Goal: Check status: Check status

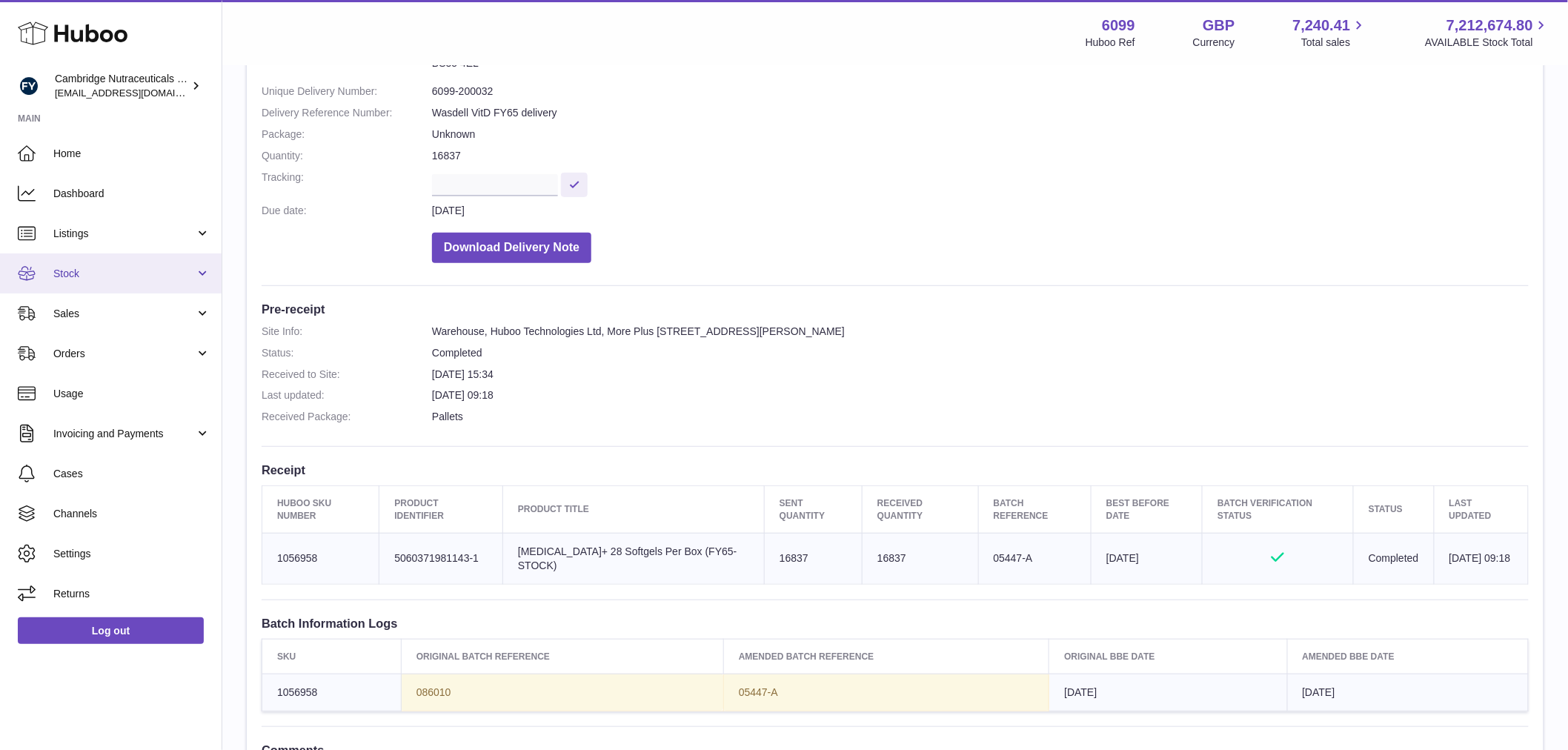
drag, startPoint x: 109, startPoint y: 277, endPoint x: 142, endPoint y: 275, distance: 33.1
click at [109, 275] on span "Stock" at bounding box center [123, 273] width 142 height 14
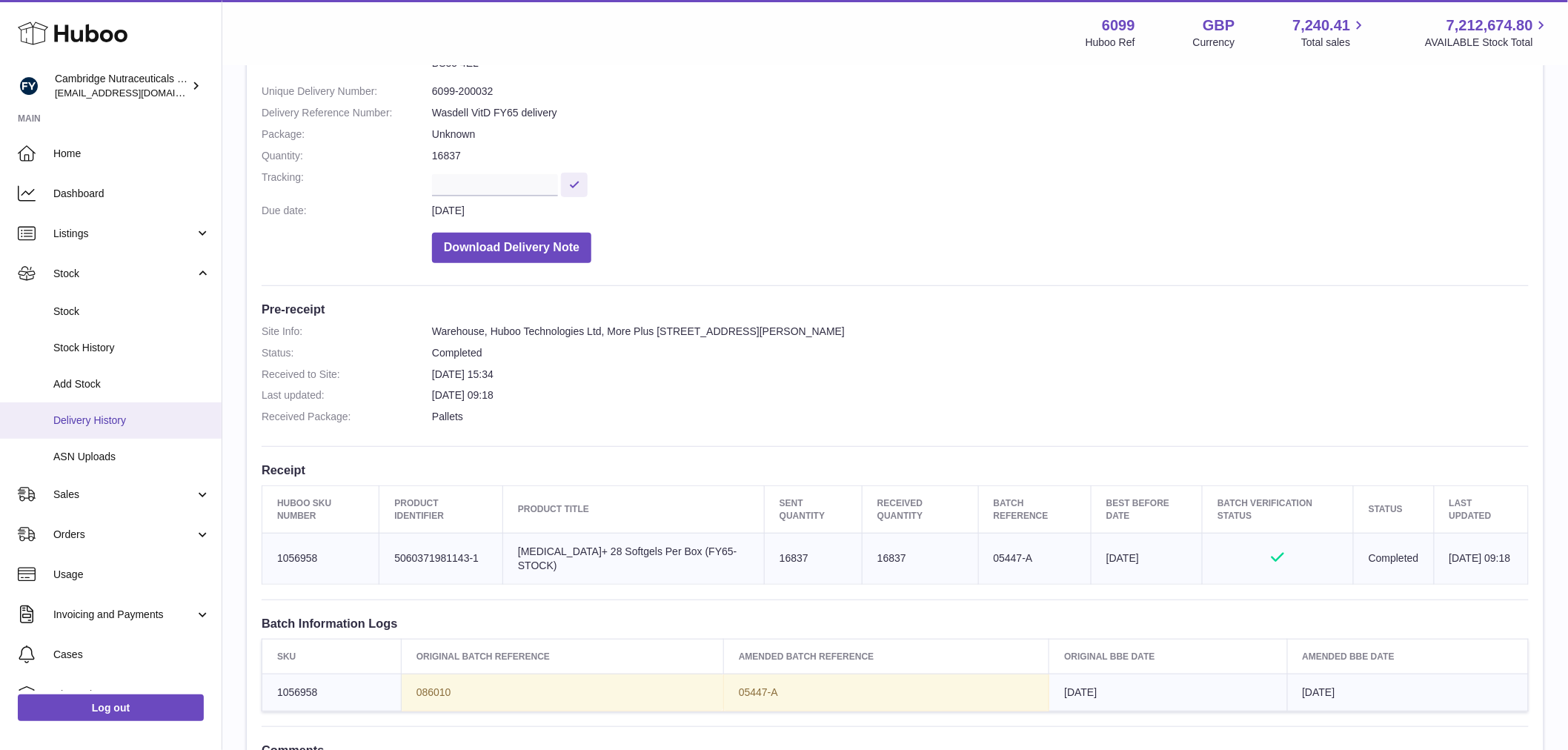
click at [136, 417] on span "Delivery History" at bounding box center [132, 420] width 157 height 14
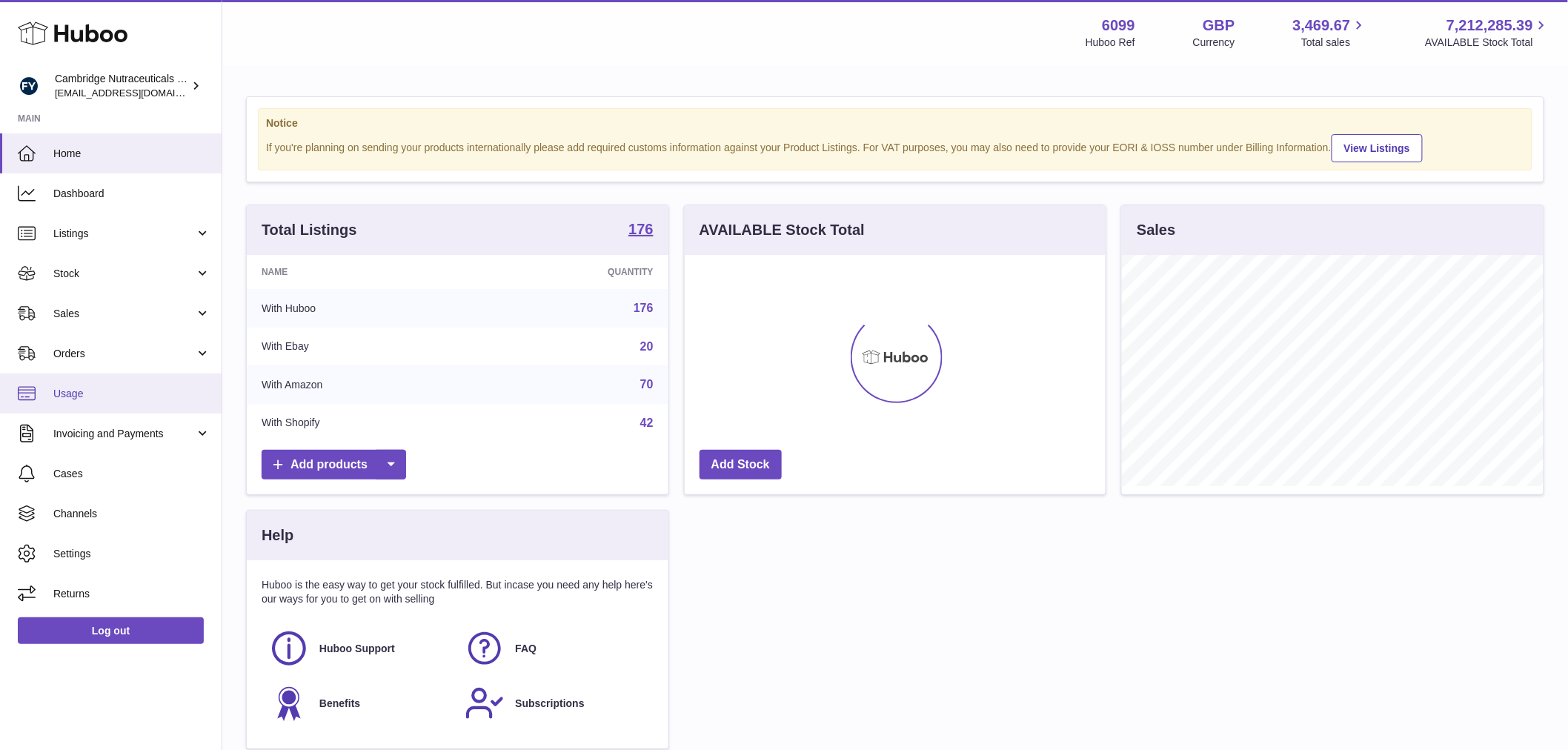
scroll to position [231, 421]
click at [99, 284] on link "Stock" at bounding box center [111, 273] width 221 height 40
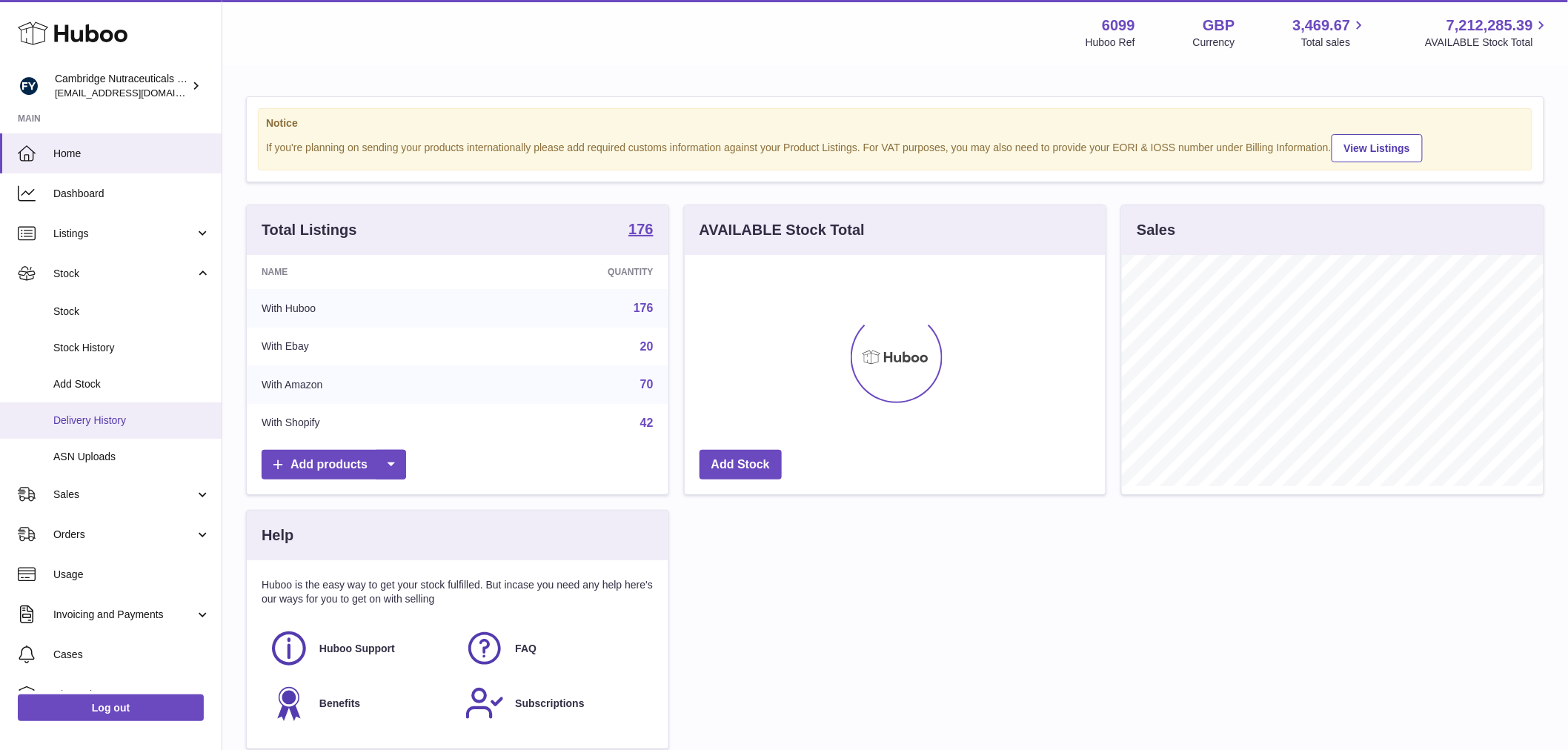
click at [96, 416] on span "Delivery History" at bounding box center [132, 420] width 157 height 14
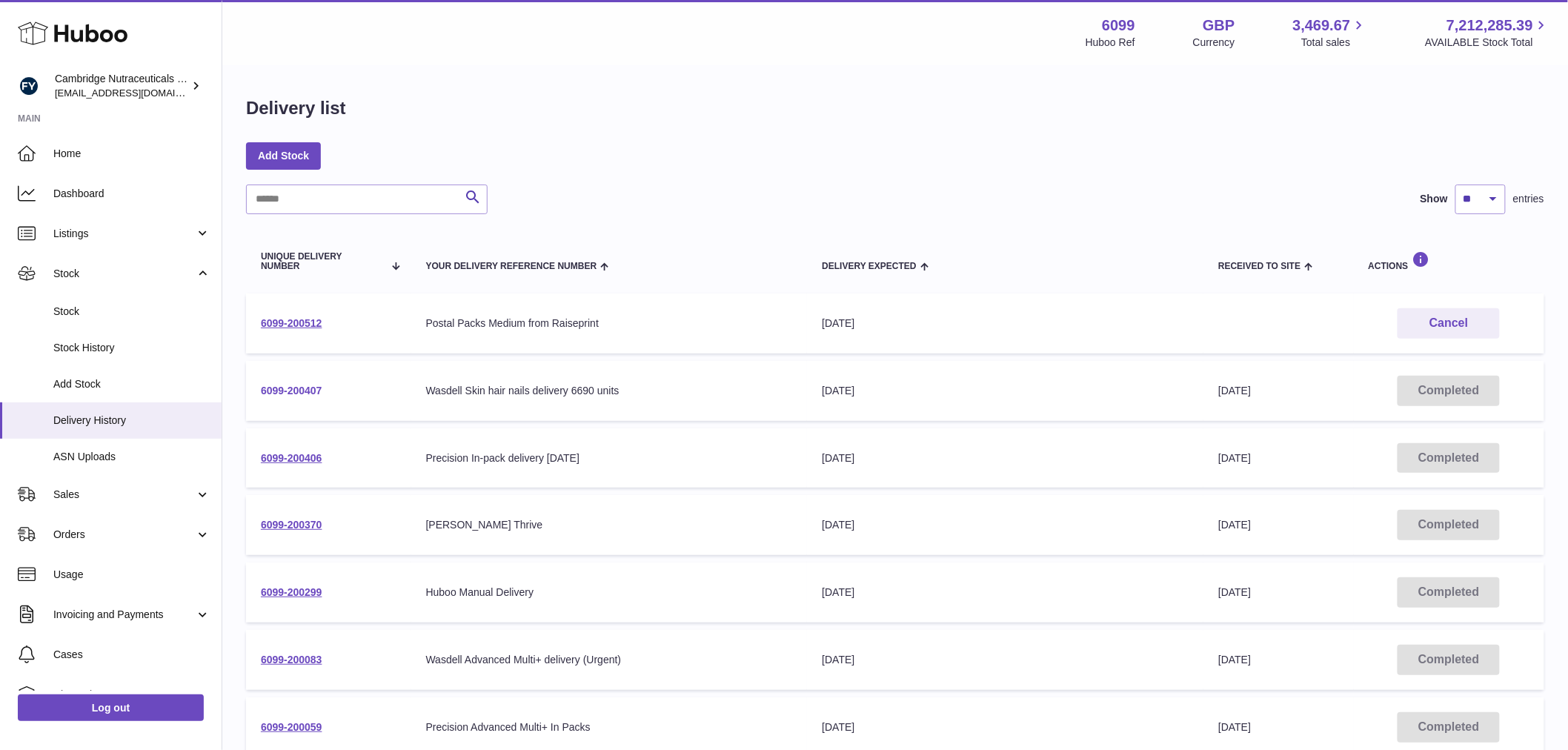
click at [306, 385] on link "6099-200407" at bounding box center [291, 391] width 61 height 12
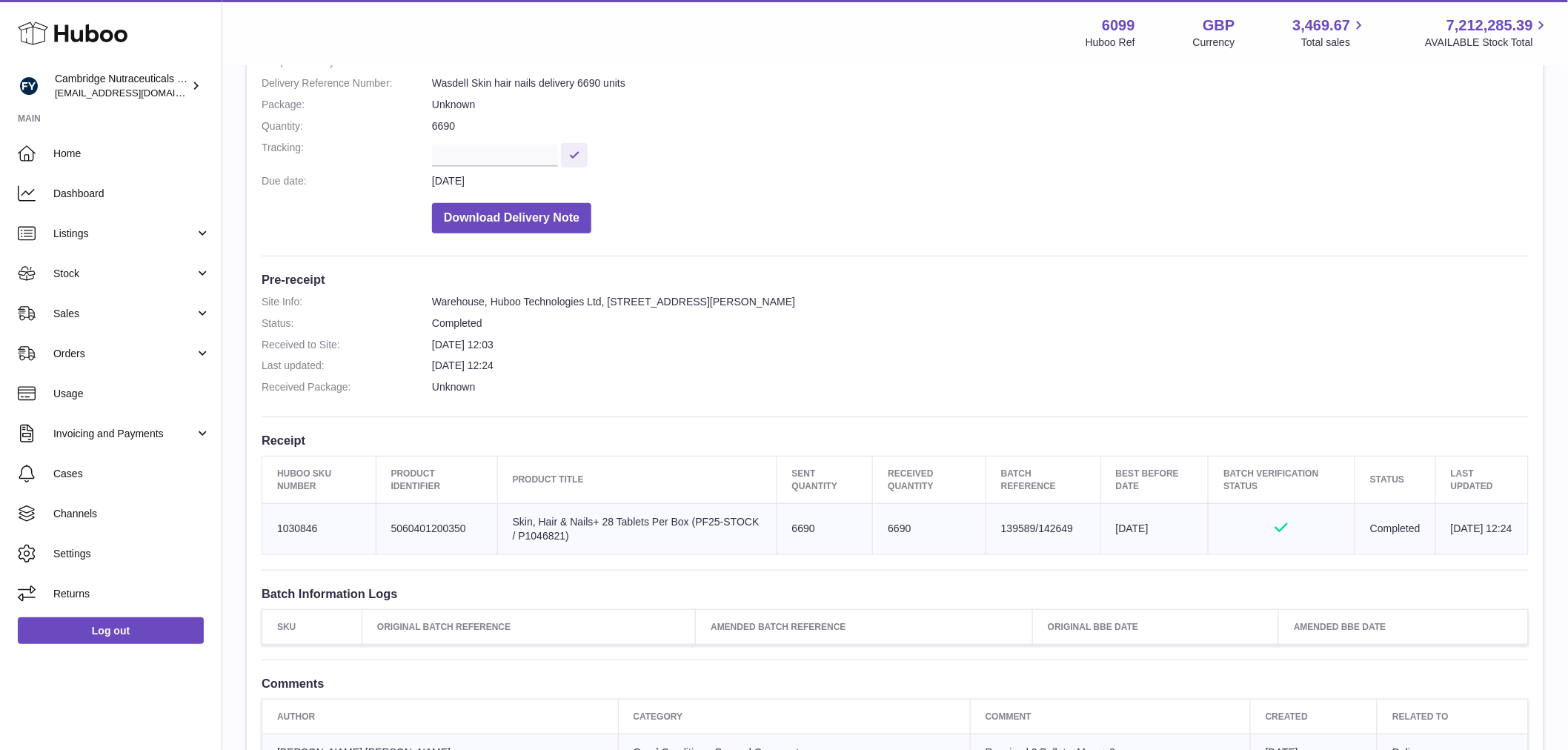
scroll to position [247, 0]
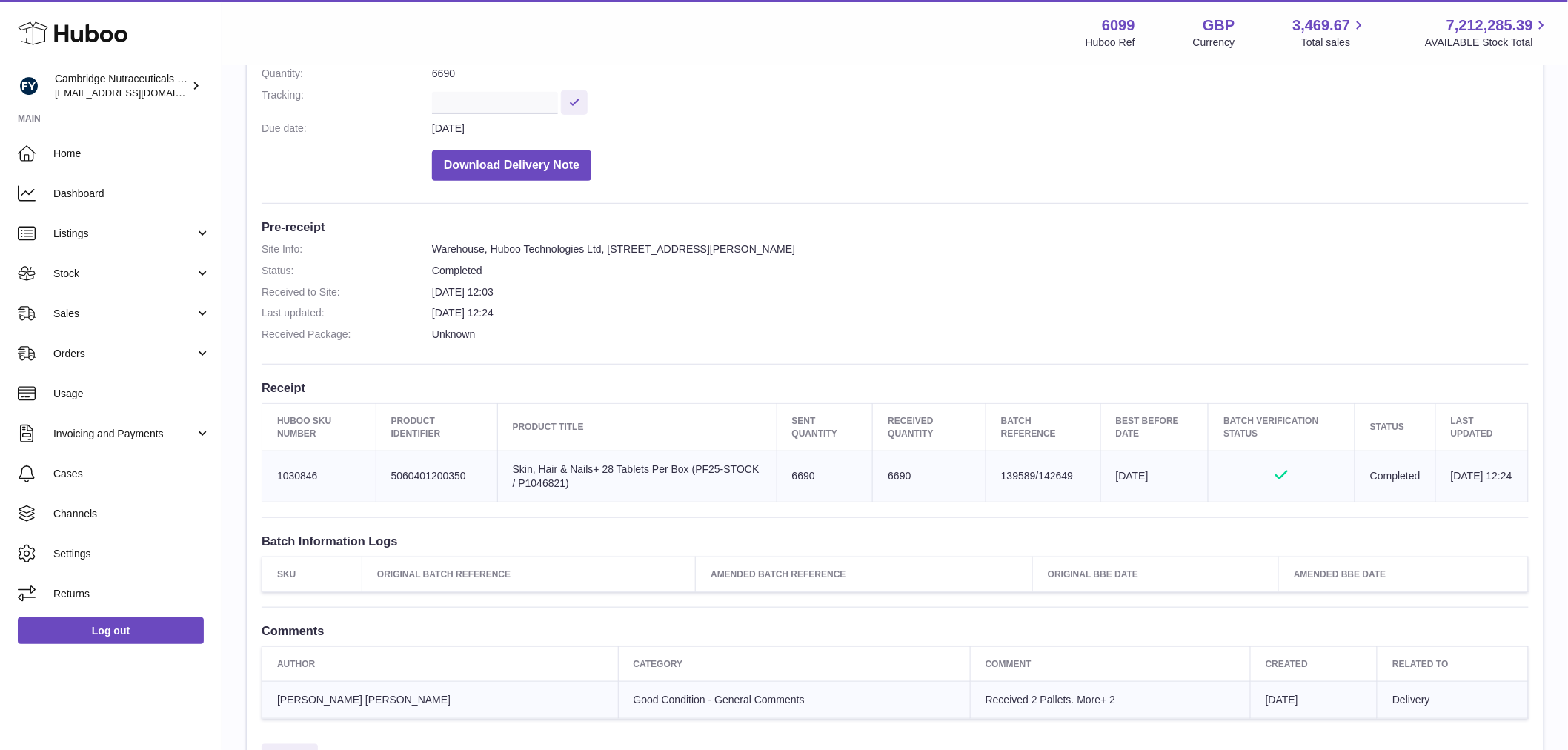
drag, startPoint x: 863, startPoint y: 470, endPoint x: 892, endPoint y: 472, distance: 29.1
click at [873, 469] on td "6690" at bounding box center [930, 477] width 113 height 51
drag, startPoint x: 1072, startPoint y: 476, endPoint x: 1025, endPoint y: 471, distance: 47.3
click at [1025, 471] on td "Batch Reference 139589/142649" at bounding box center [1044, 477] width 115 height 51
copy td "142649"
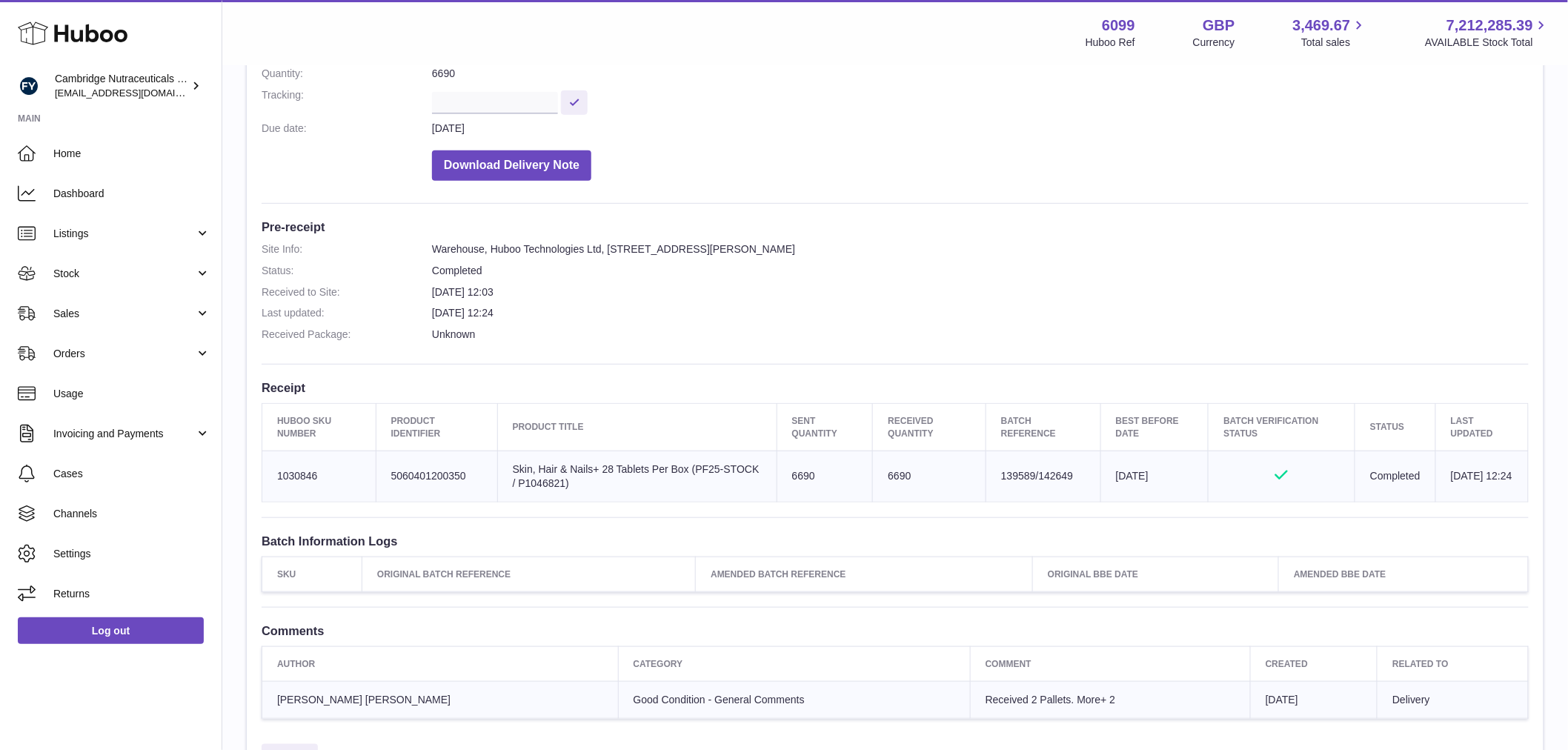
drag, startPoint x: 1100, startPoint y: 530, endPoint x: 1091, endPoint y: 517, distance: 15.8
click at [1096, 527] on div "Site Info: 6099-200407 Unit 3 More Plus [STREET_ADDRESS][PERSON_NAME] Please re…" at bounding box center [895, 318] width 1296 height 837
click at [1051, 471] on td "Batch Reference 139589/142649" at bounding box center [1044, 477] width 115 height 51
copy td "142649"
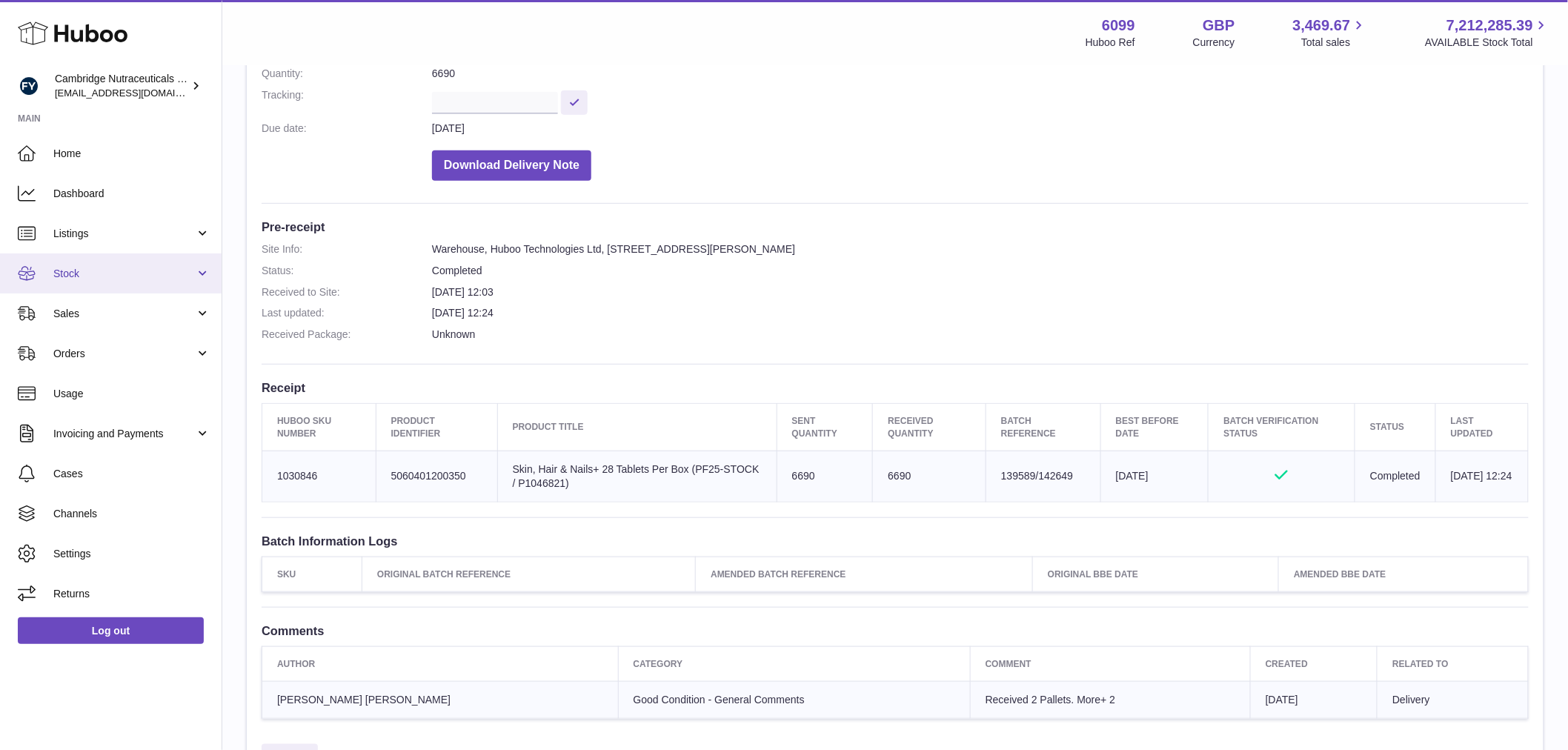
click at [92, 267] on span "Stock" at bounding box center [123, 273] width 142 height 14
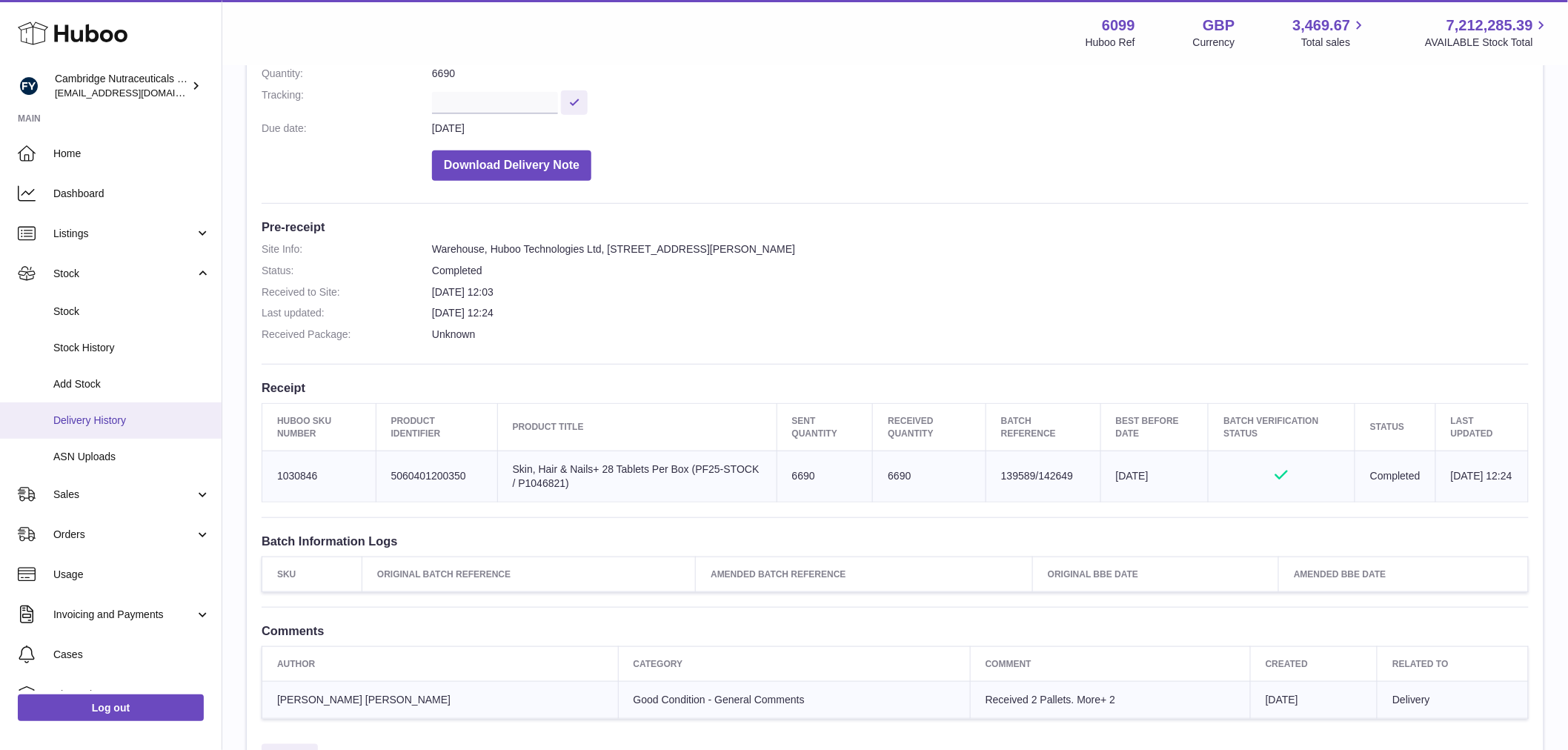
click at [137, 423] on span "Delivery History" at bounding box center [132, 420] width 157 height 14
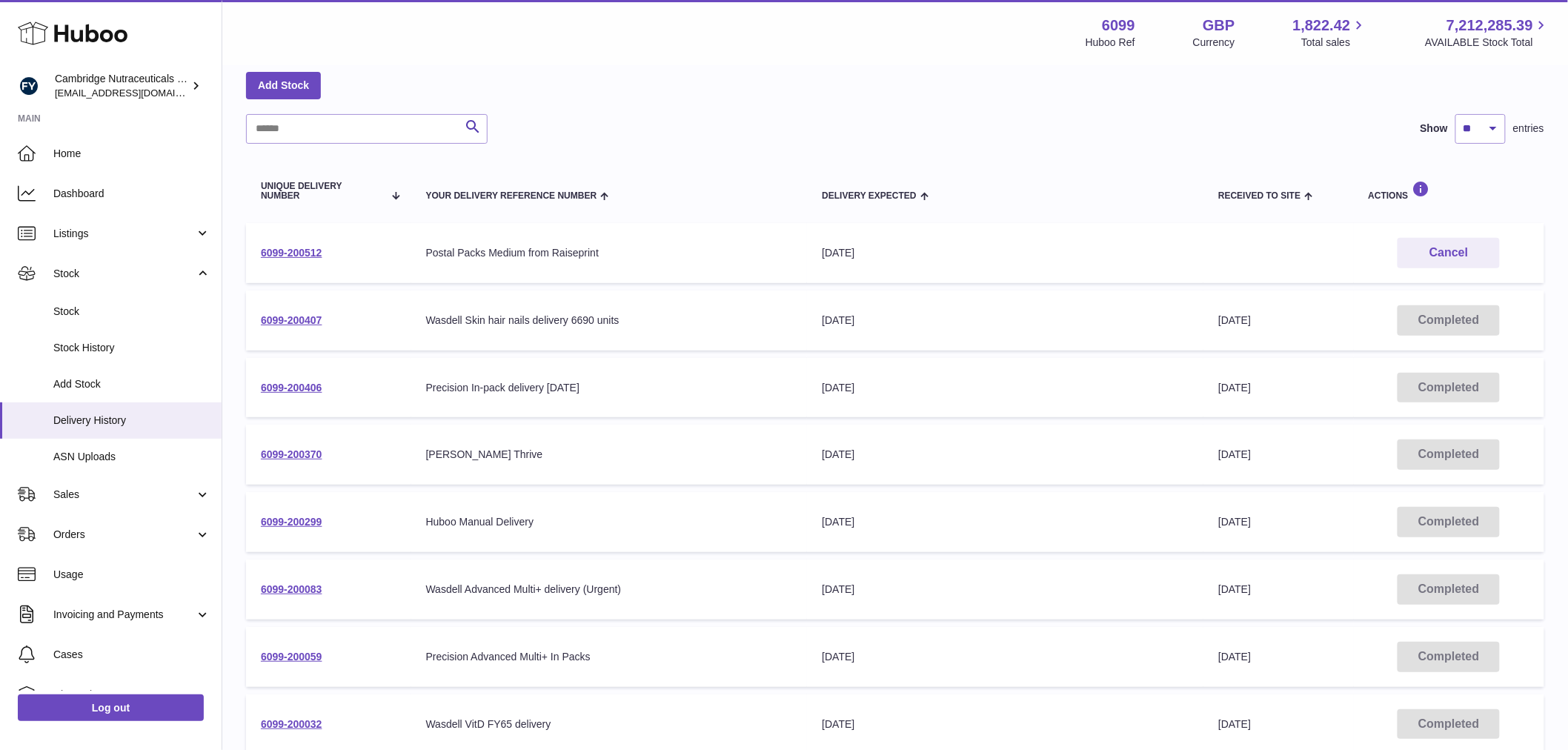
scroll to position [165, 0]
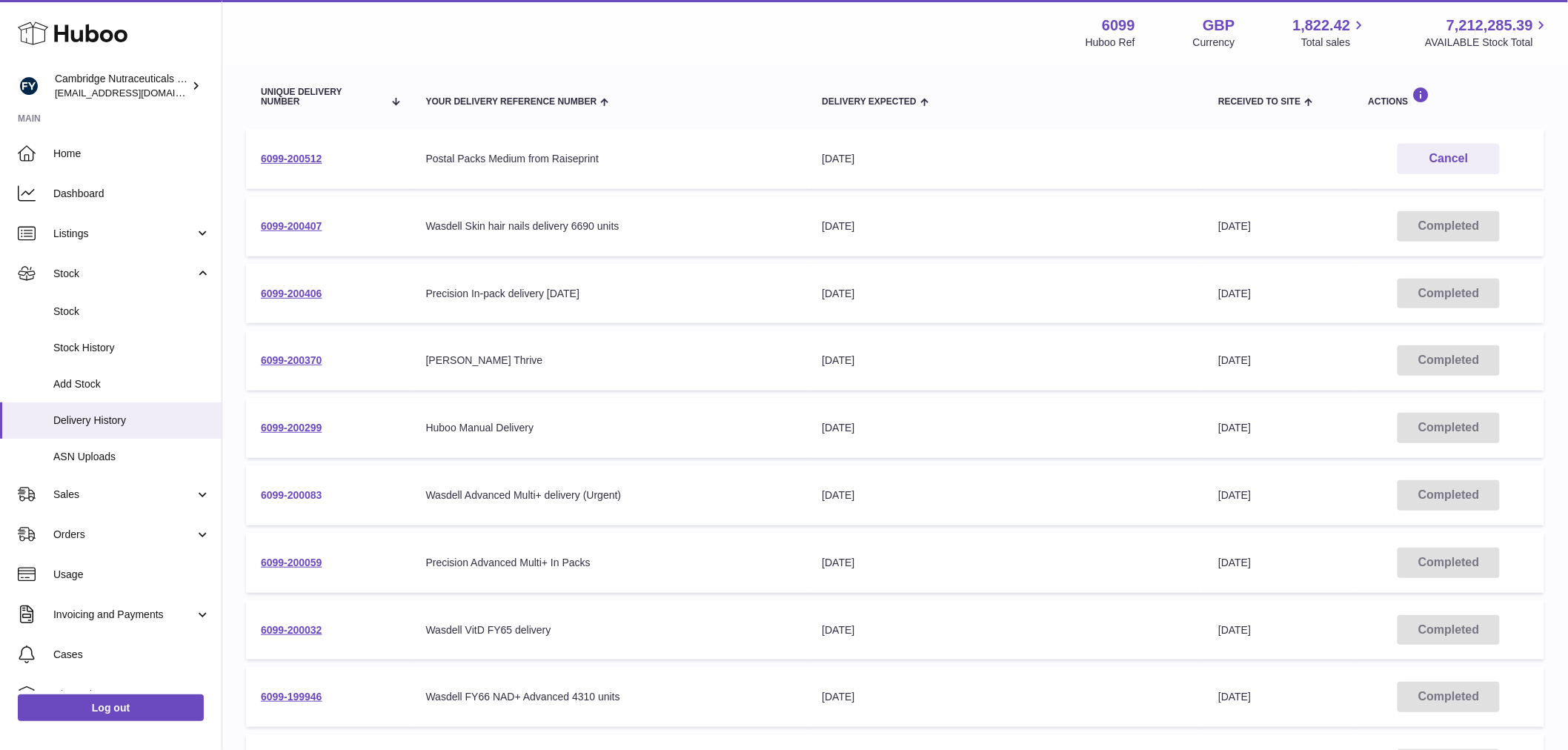
click at [299, 490] on link "6099-200083" at bounding box center [291, 495] width 61 height 12
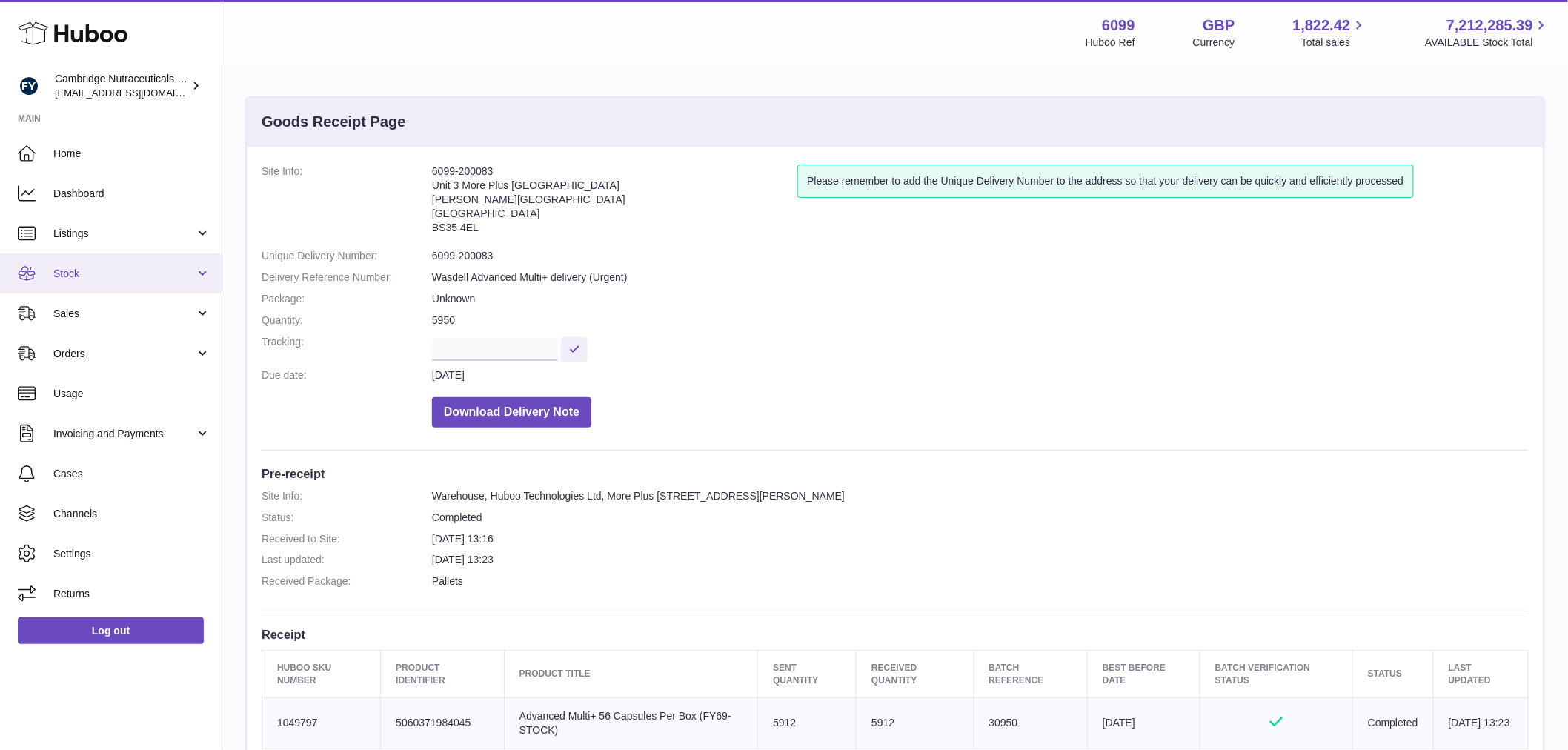
click at [109, 271] on span "Stock" at bounding box center [123, 273] width 142 height 14
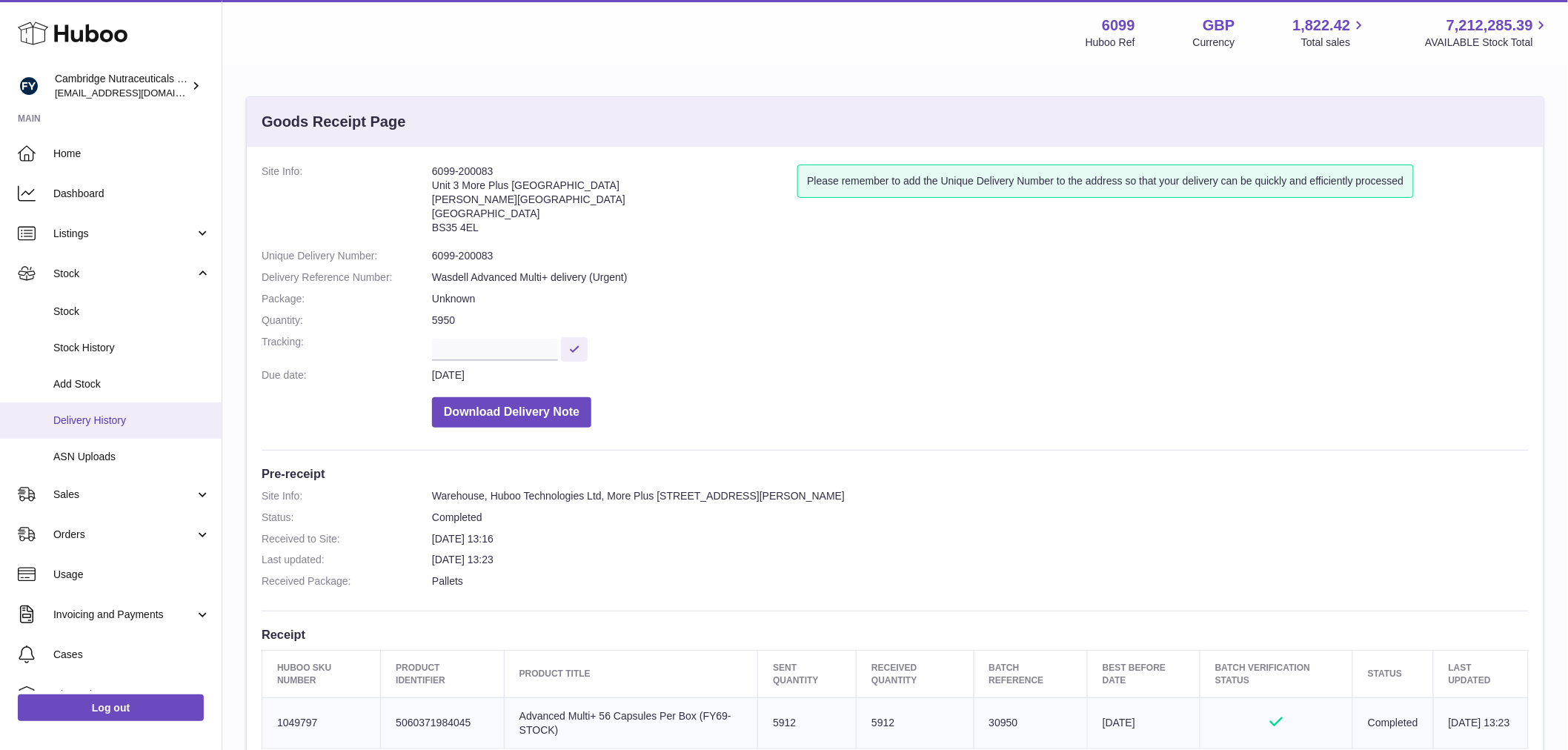
click at [122, 416] on span "Delivery History" at bounding box center [132, 420] width 157 height 14
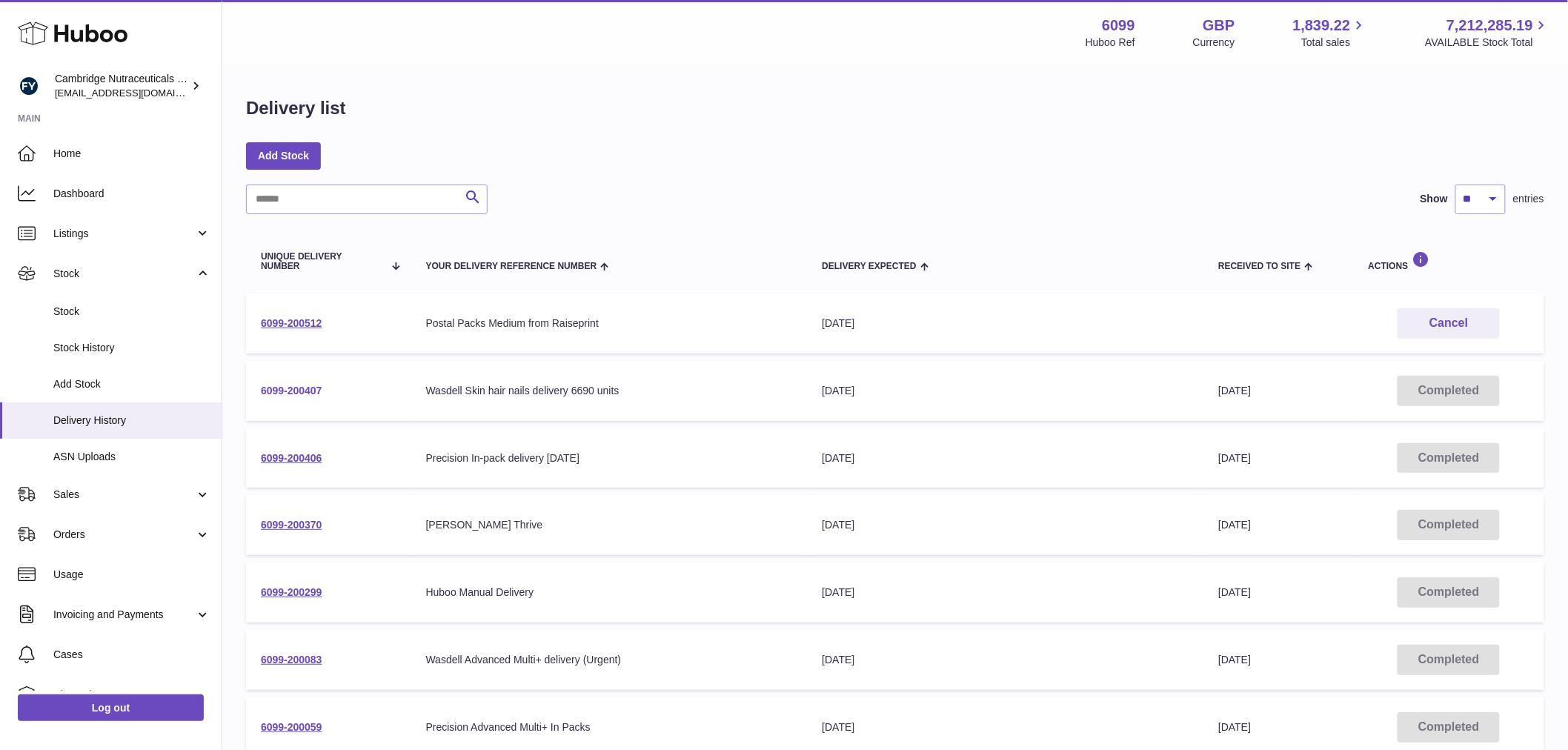
click at [307, 388] on link "6099-200407" at bounding box center [291, 391] width 61 height 12
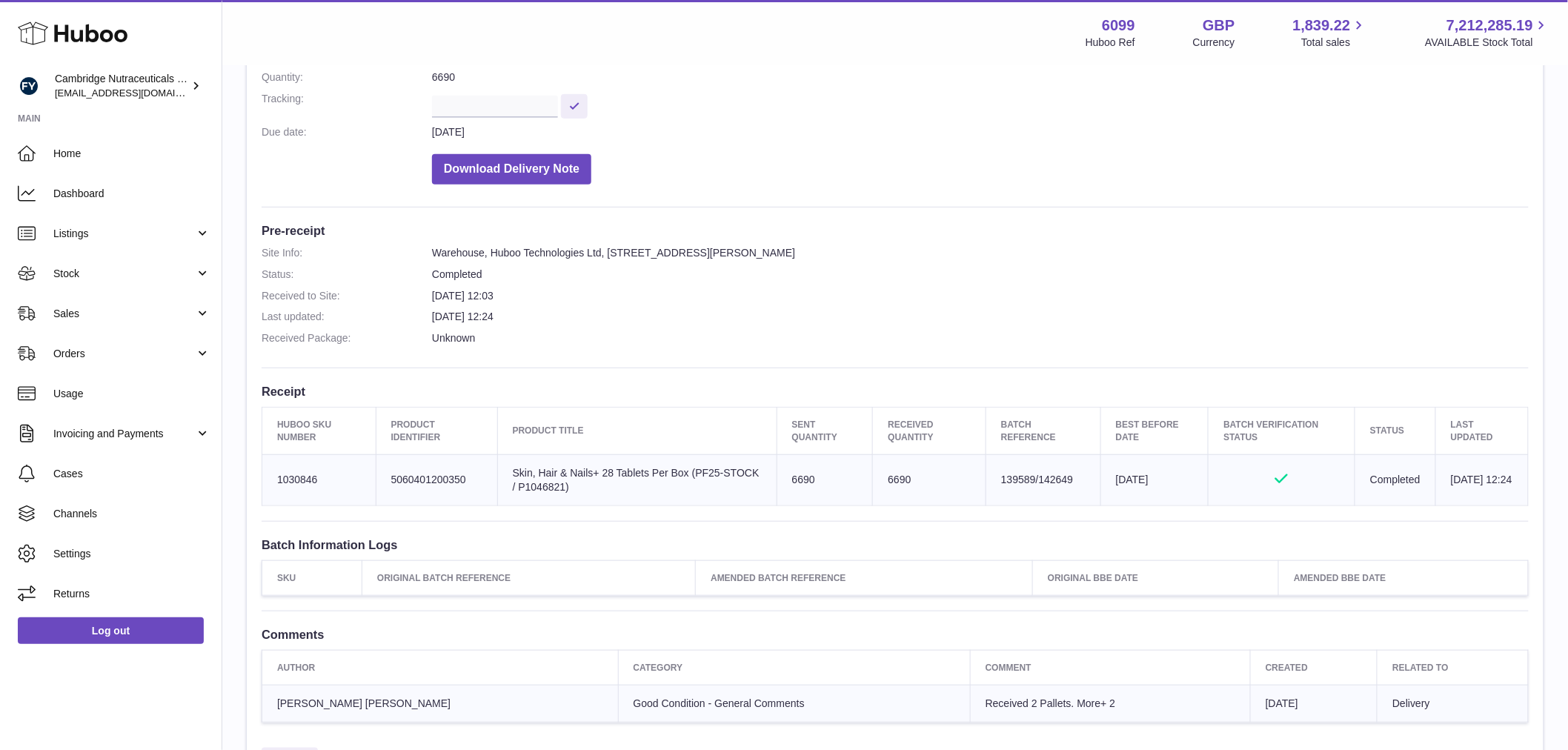
scroll to position [247, 0]
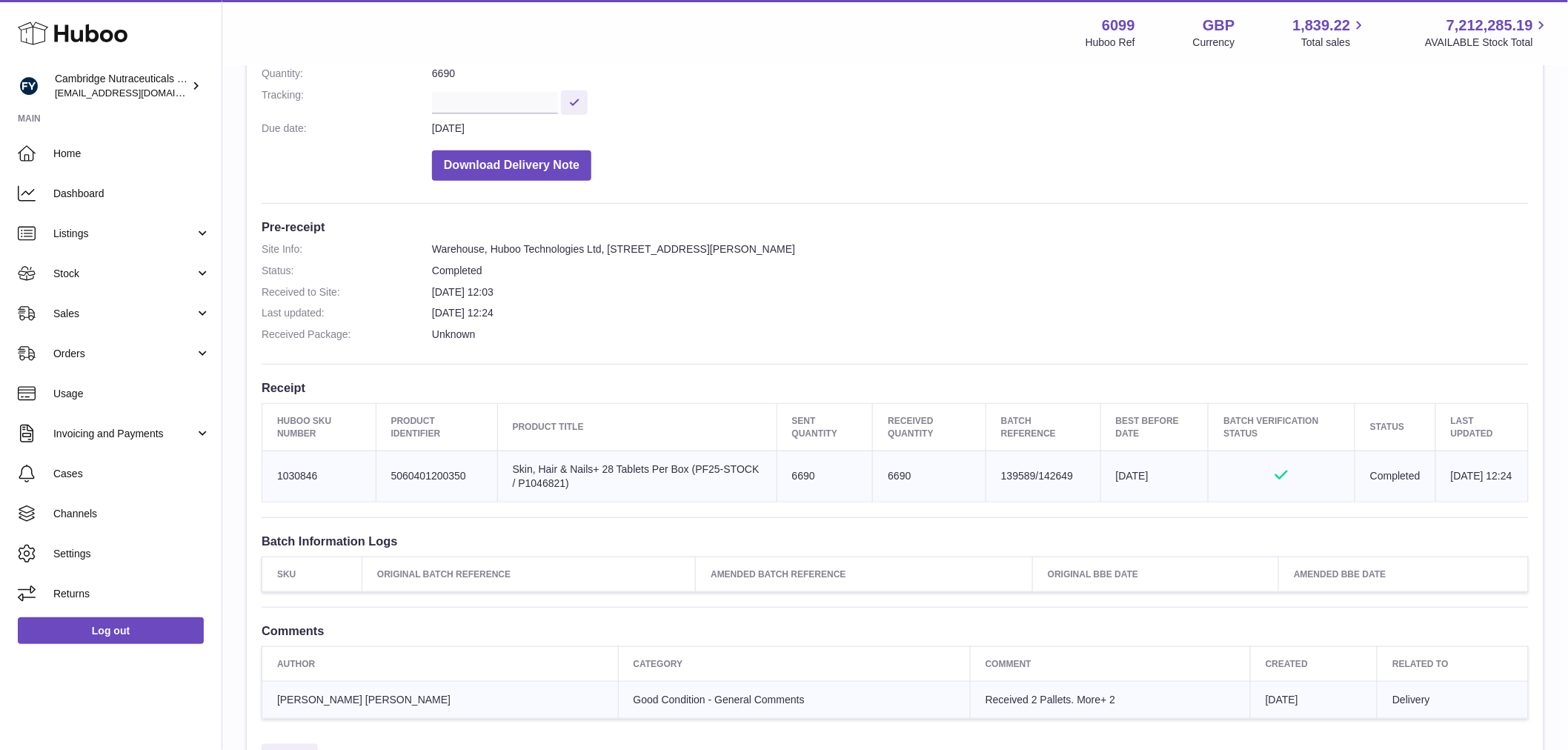
drag, startPoint x: 1058, startPoint y: 472, endPoint x: 1025, endPoint y: 477, distance: 33.4
click at [1025, 477] on td "Batch Reference 139589/142649" at bounding box center [1044, 477] width 115 height 51
copy td "142649"
click at [997, 465] on td "Batch Reference 139589/142649" at bounding box center [1044, 477] width 115 height 51
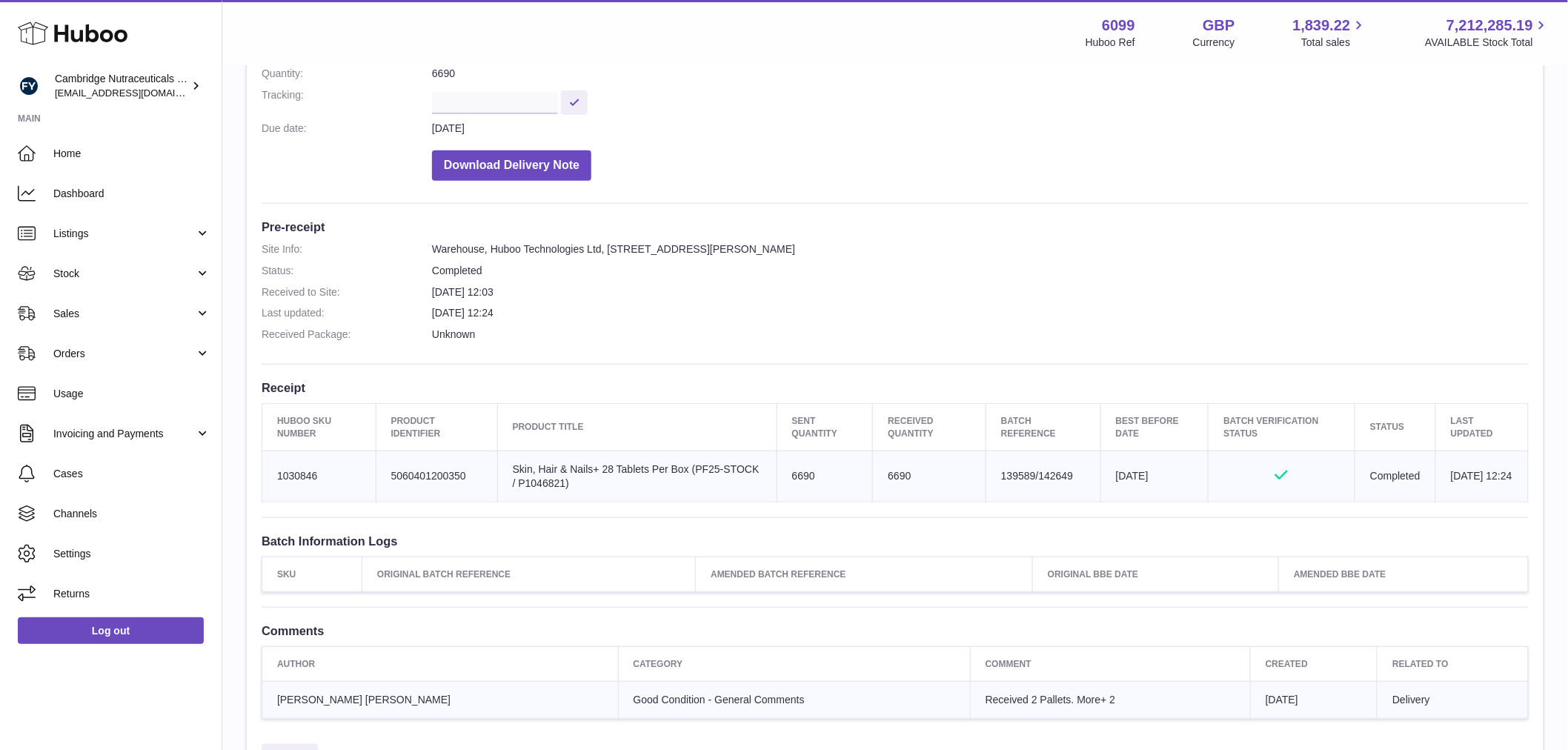
copy td "139589"
drag, startPoint x: 1061, startPoint y: 475, endPoint x: 1052, endPoint y: 471, distance: 9.8
click at [1057, 476] on td "Batch Reference 139589/142649" at bounding box center [1044, 477] width 115 height 51
click at [1052, 471] on td "Batch Reference 139589/142649" at bounding box center [1044, 477] width 115 height 51
click at [1050, 473] on td "Batch Reference 139589/142649" at bounding box center [1044, 477] width 115 height 51
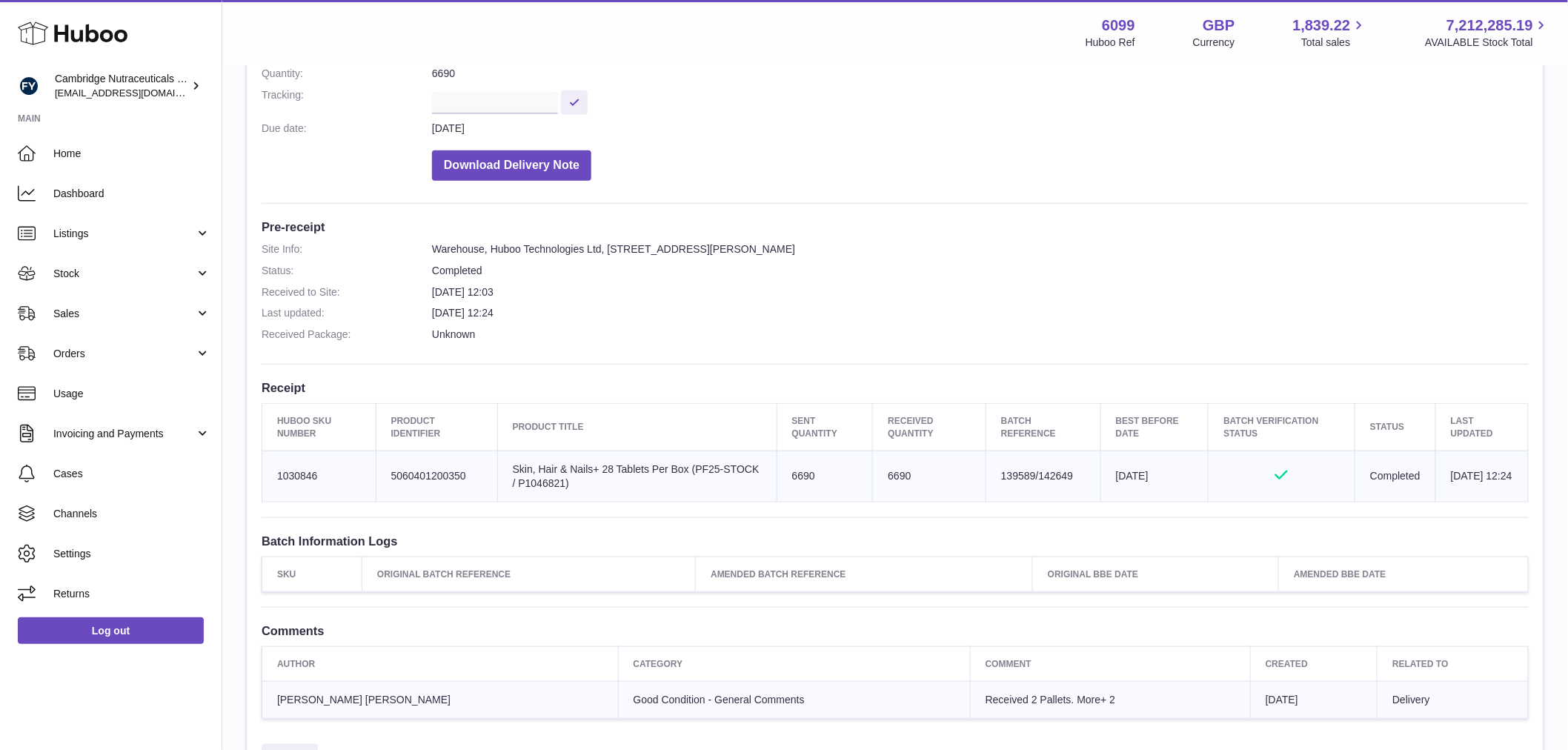
click at [1050, 473] on td "Batch Reference 139589/142649" at bounding box center [1044, 477] width 115 height 51
copy td "142649"
